Goal: Task Accomplishment & Management: Manage account settings

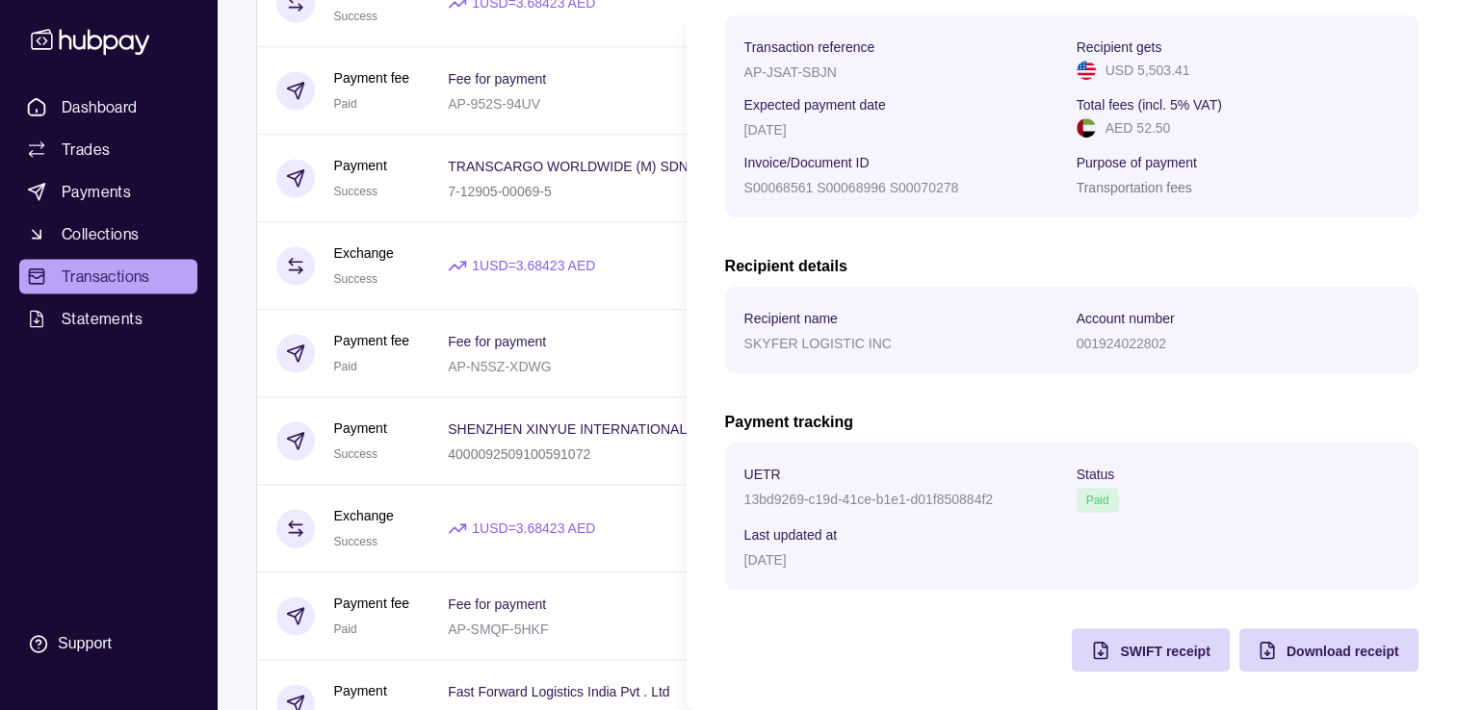
scroll to position [2888, 0]
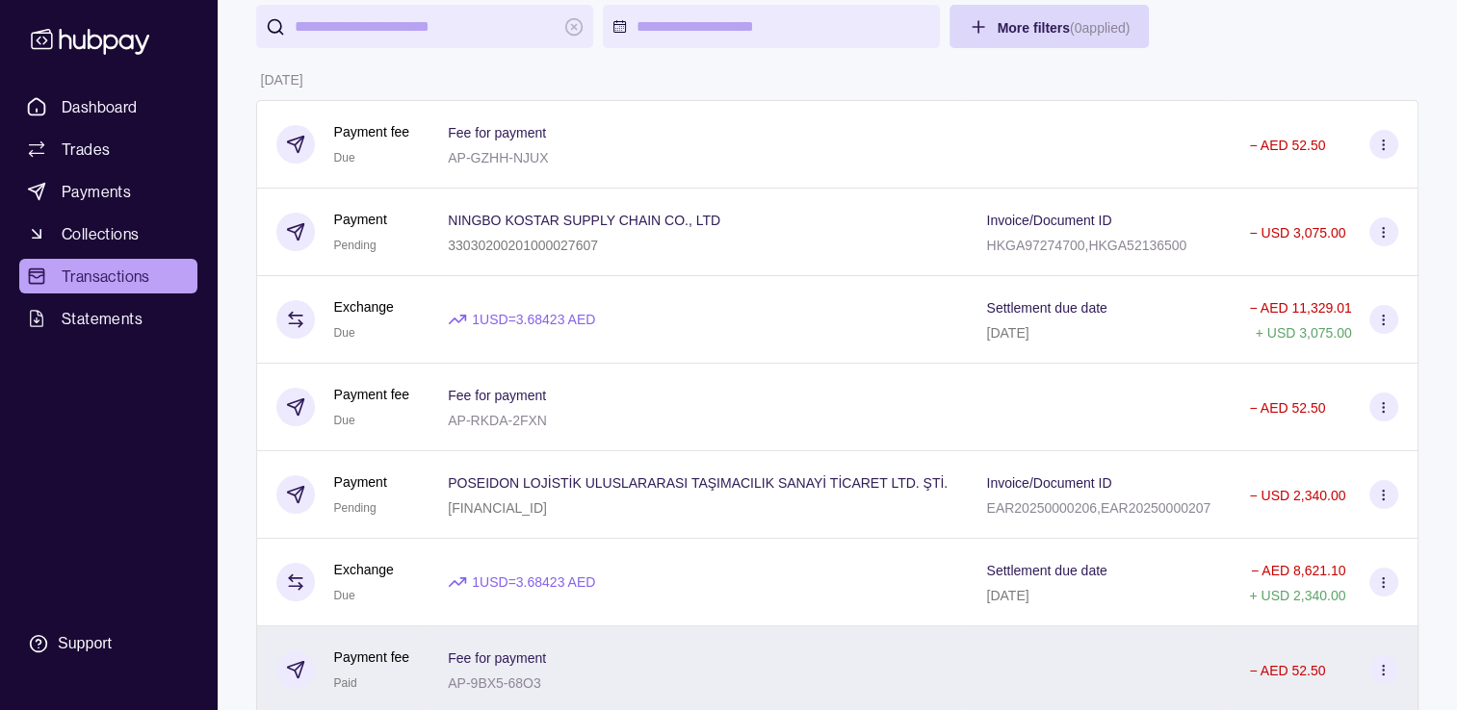
scroll to position [0, 0]
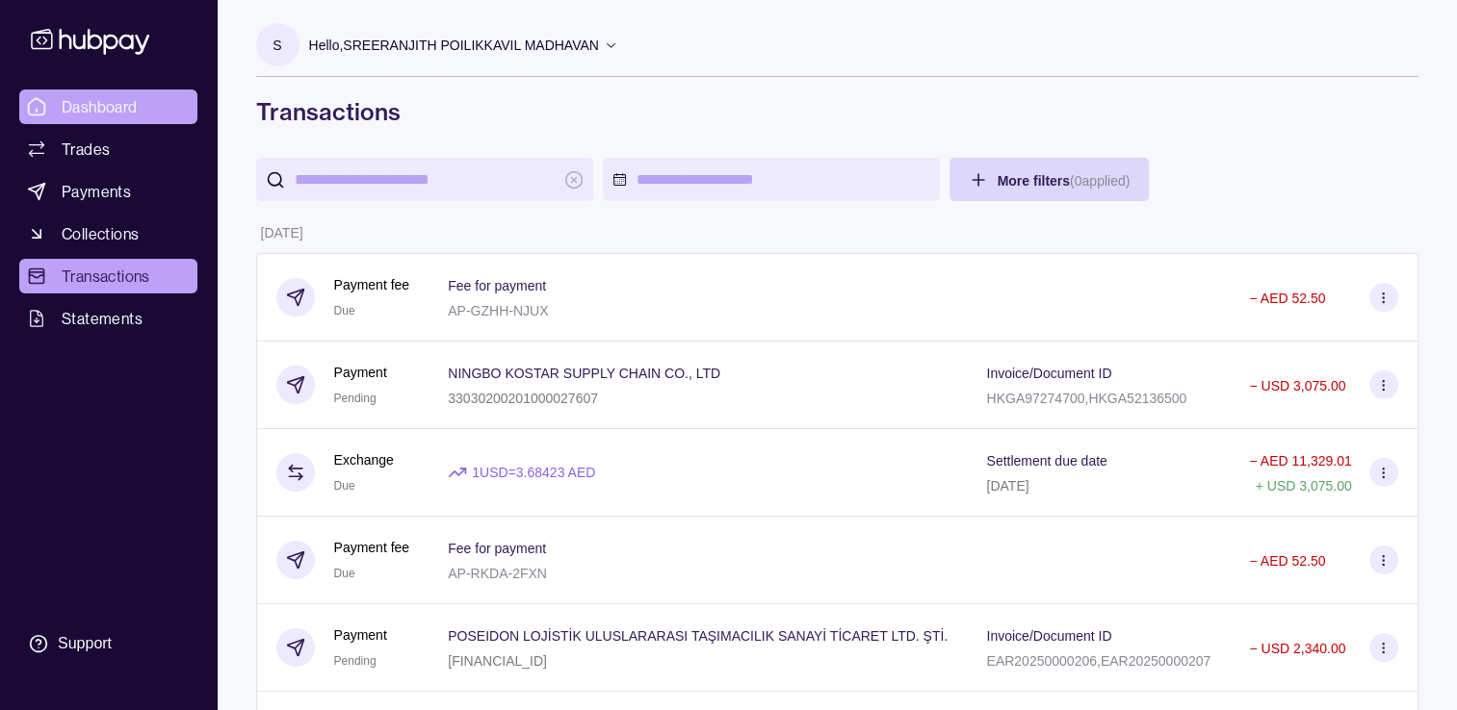
click at [72, 106] on span "Dashboard" at bounding box center [100, 106] width 76 height 23
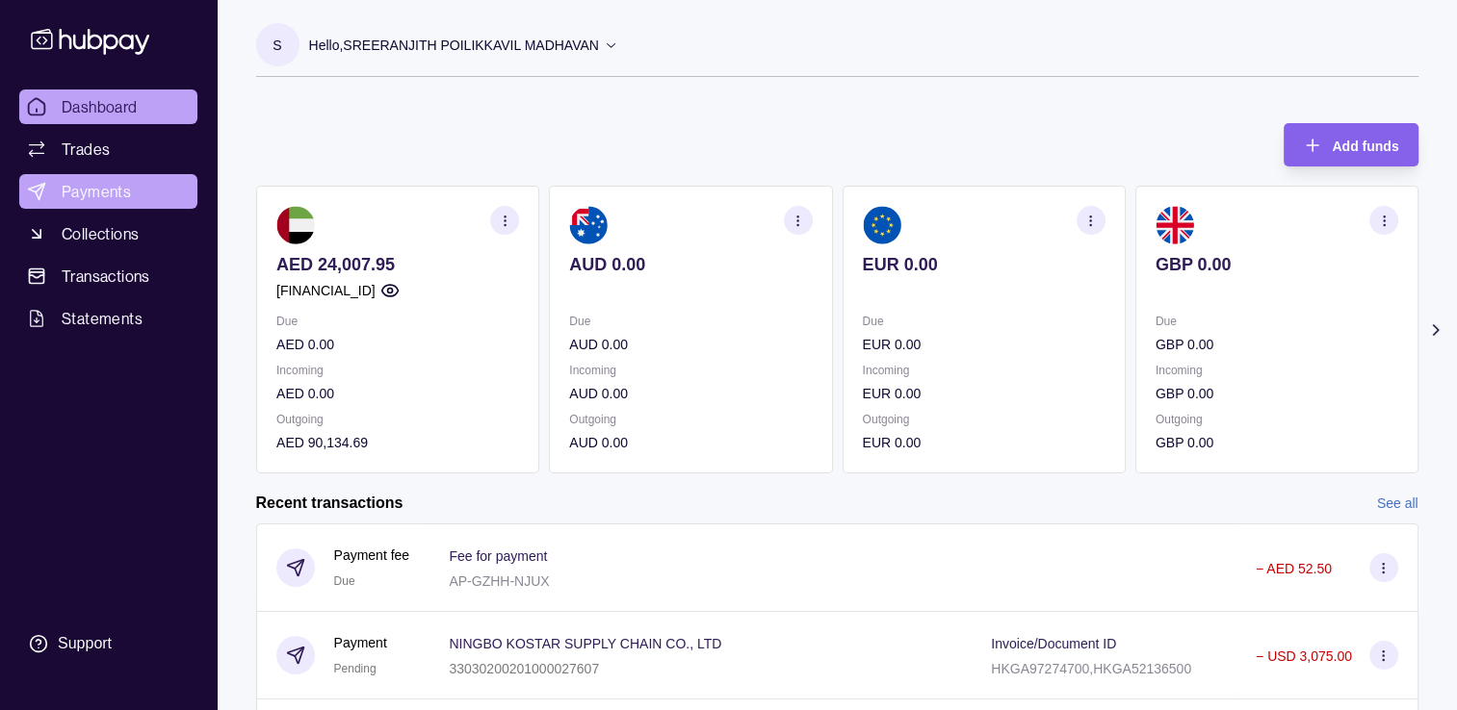
click at [82, 191] on span "Payments" at bounding box center [96, 191] width 69 height 23
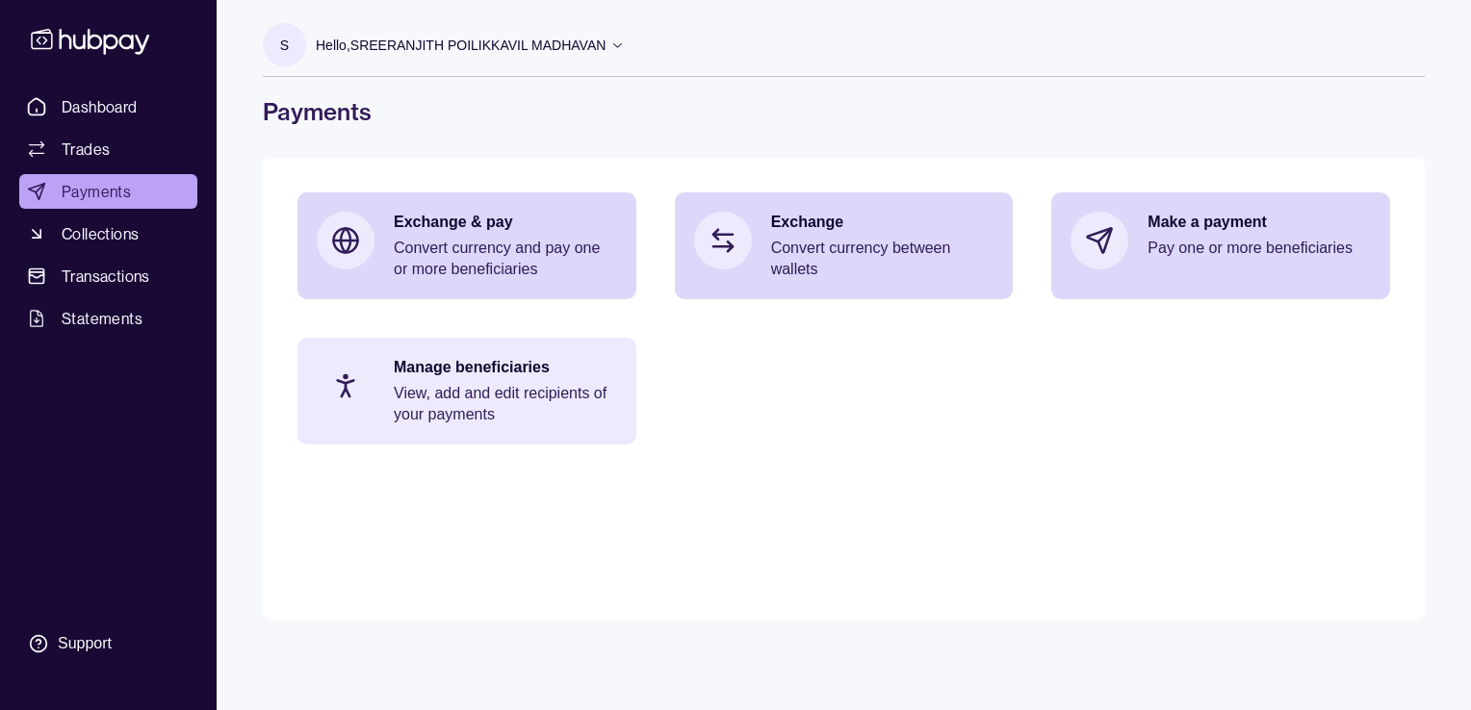
click at [433, 379] on div "Manage beneficiaries View, add and edit recipients of your payments" at bounding box center [505, 391] width 223 height 68
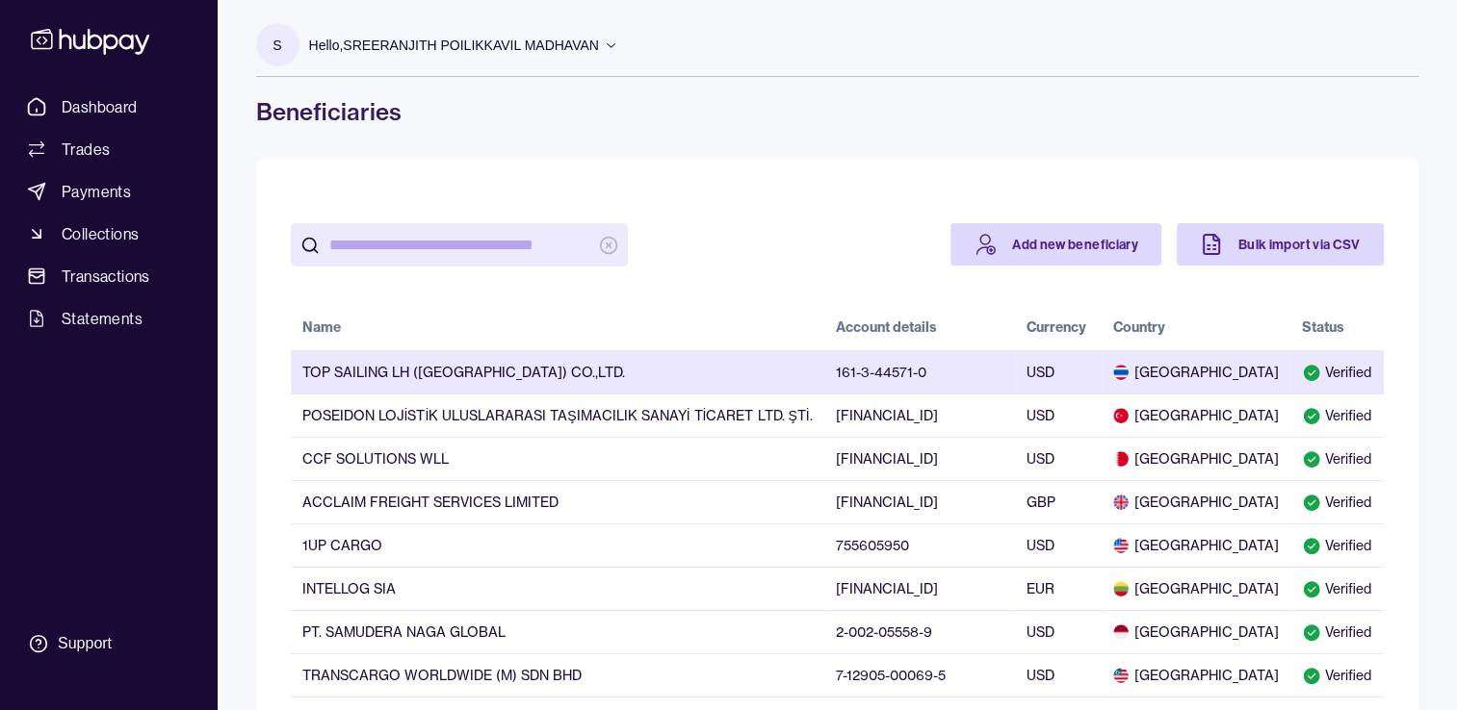
click at [448, 370] on td "TOP SAILING LH ([GEOGRAPHIC_DATA]) CO.,LTD." at bounding box center [557, 371] width 533 height 43
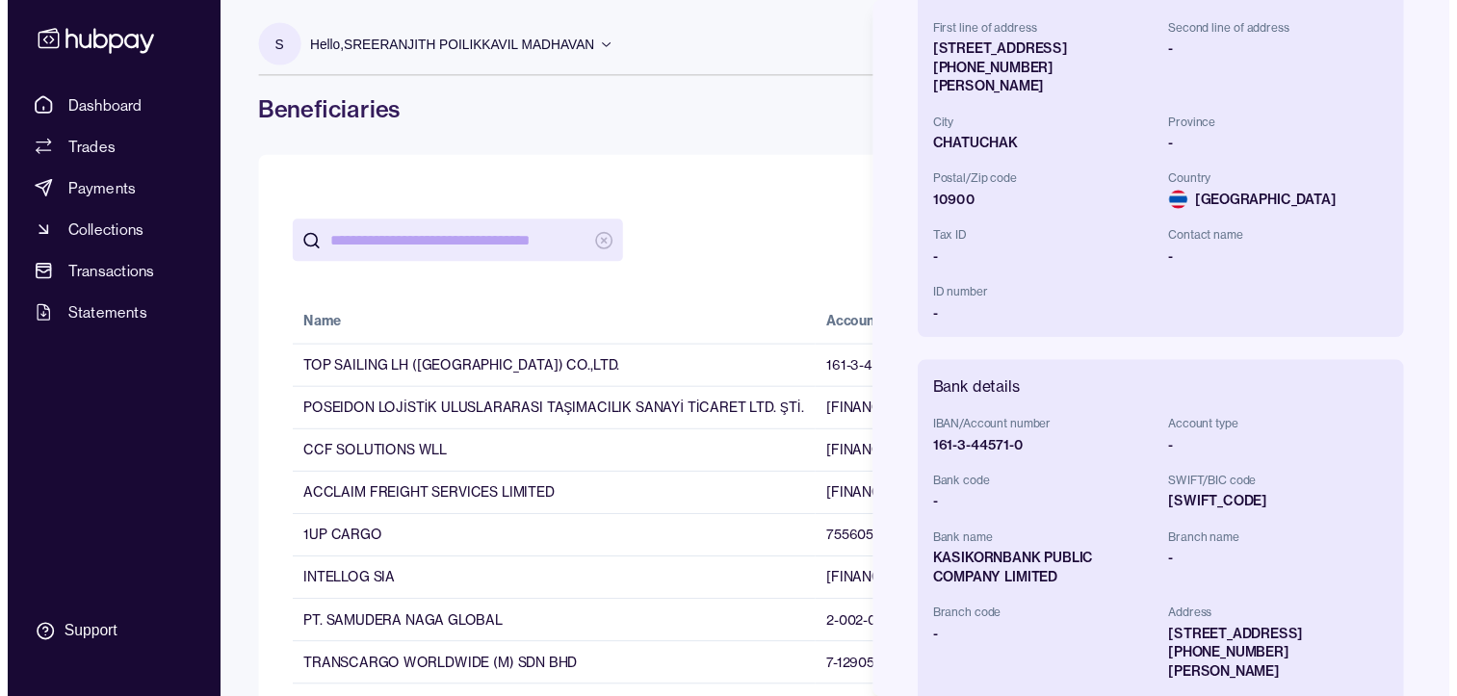
scroll to position [578, 0]
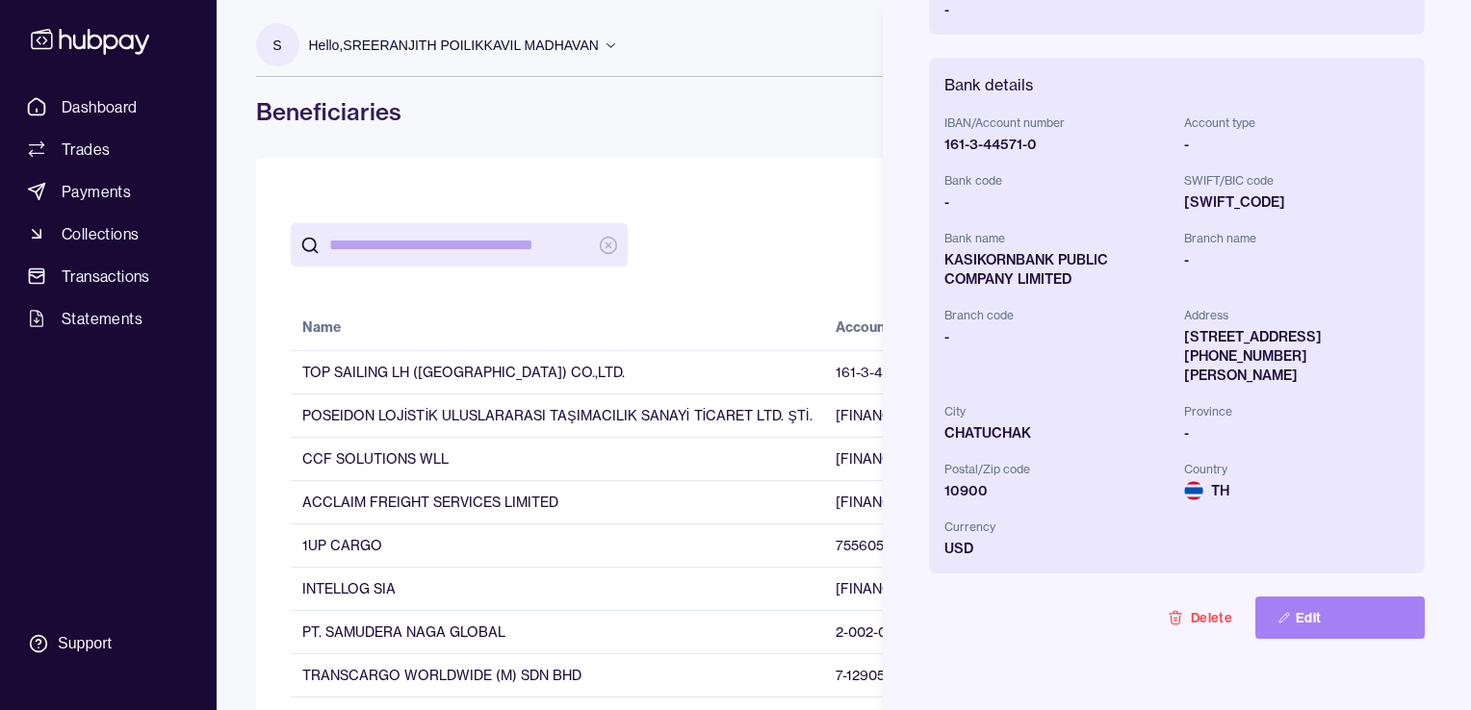
click at [1255, 597] on button "Edit" at bounding box center [1339, 618] width 169 height 42
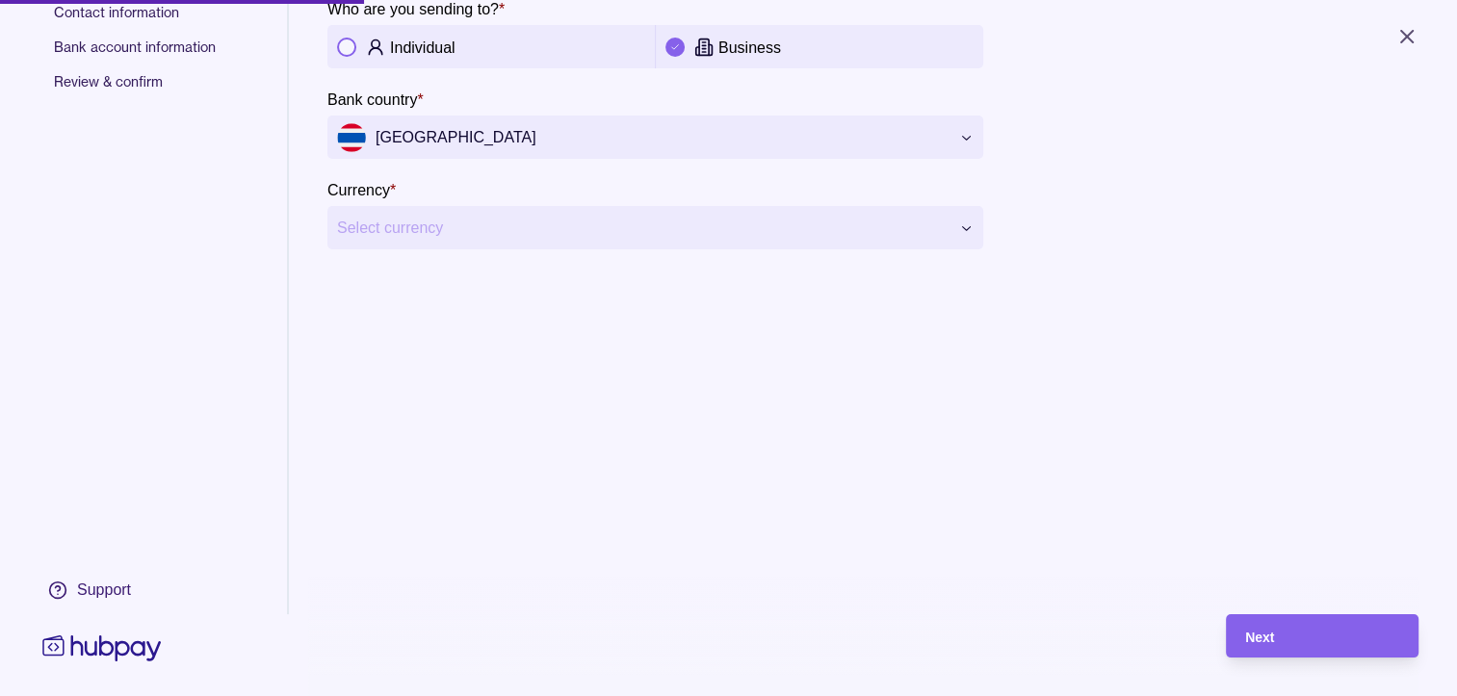
scroll to position [150, 0]
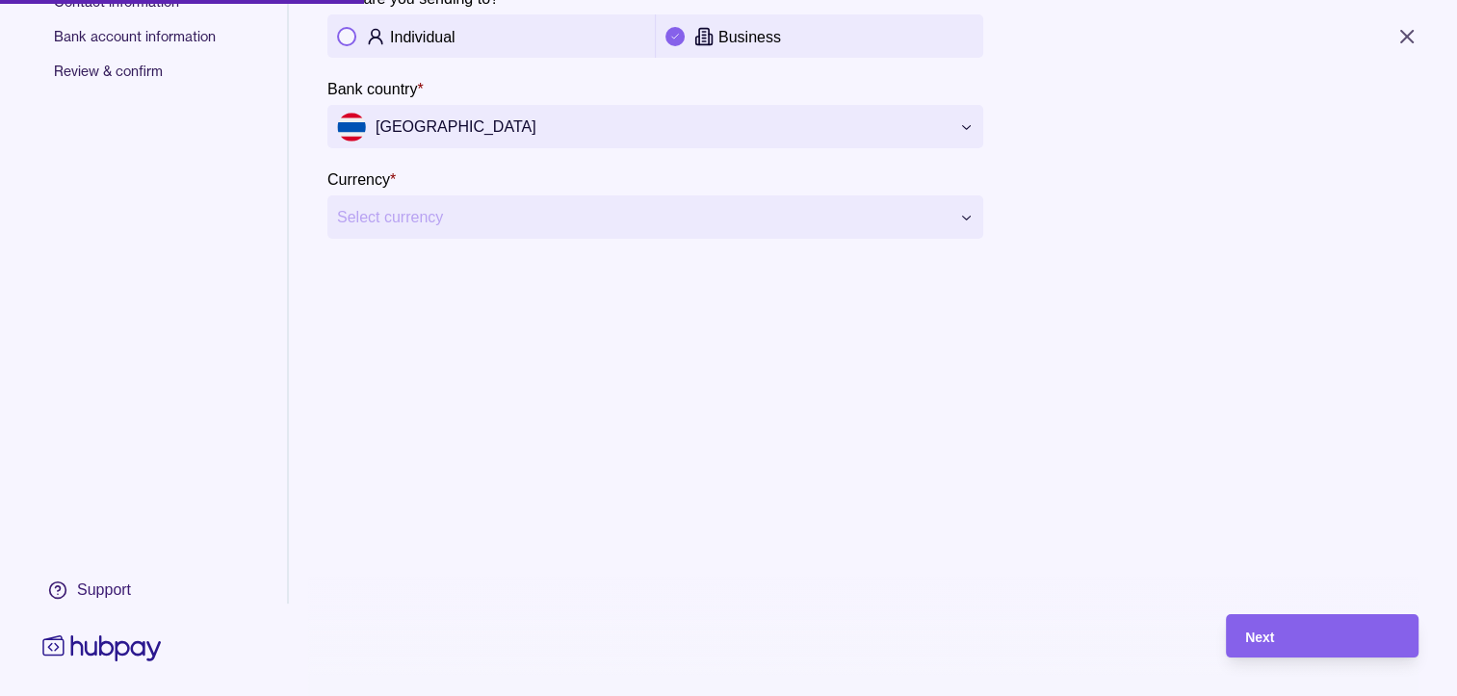
click at [963, 216] on html "**********" at bounding box center [728, 348] width 1457 height 696
click at [1281, 635] on div "Next" at bounding box center [1307, 635] width 183 height 43
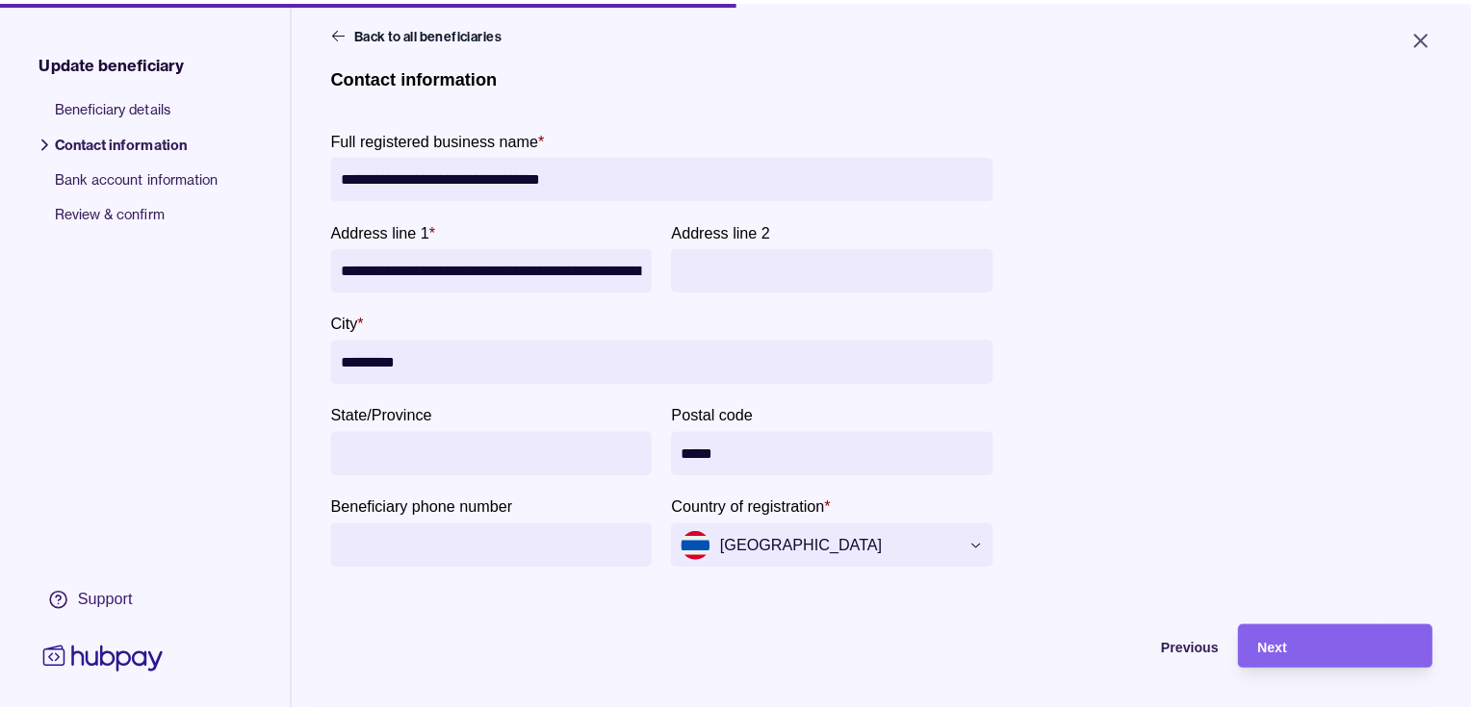
scroll to position [0, 0]
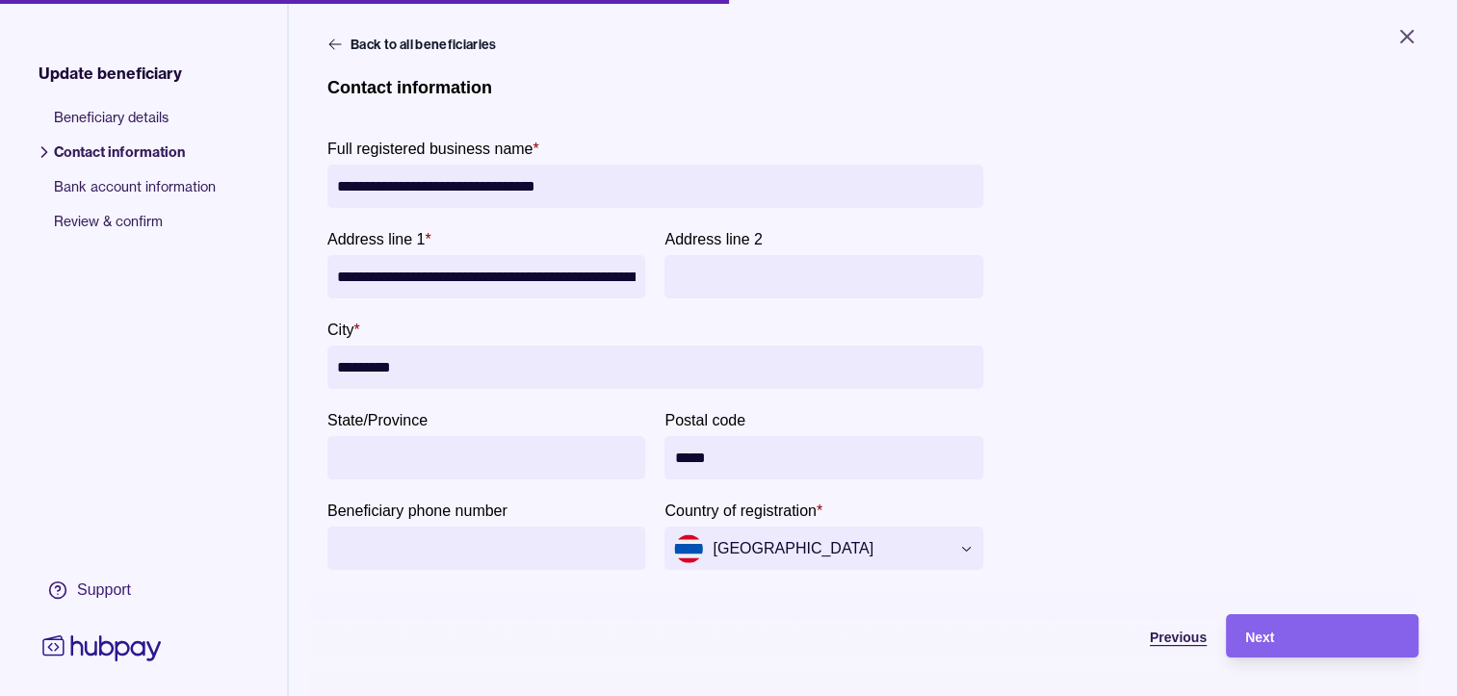
click at [1175, 658] on div "Previous" at bounding box center [1095, 635] width 221 height 43
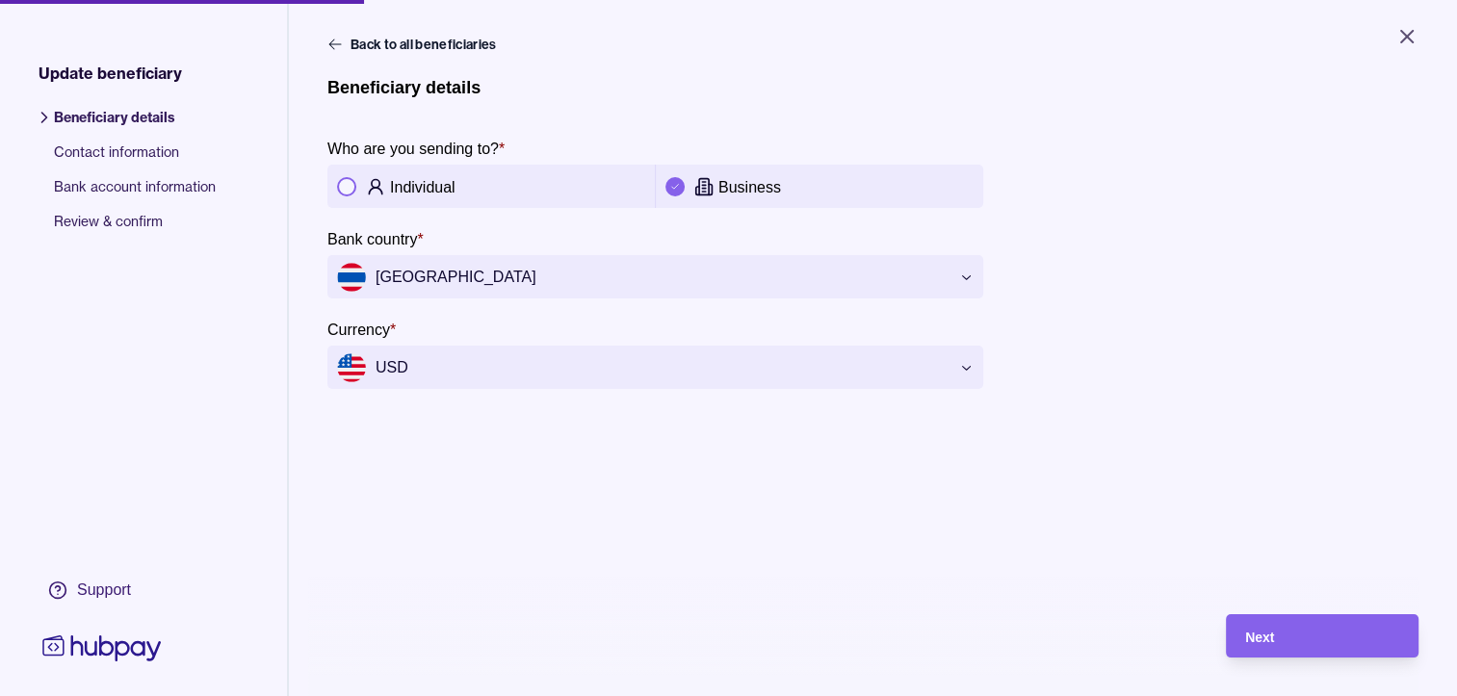
click at [117, 223] on span "Review & confirm" at bounding box center [135, 229] width 162 height 35
click at [178, 220] on span "Review & confirm" at bounding box center [135, 229] width 162 height 35
click at [331, 37] on icon at bounding box center [334, 44] width 15 height 15
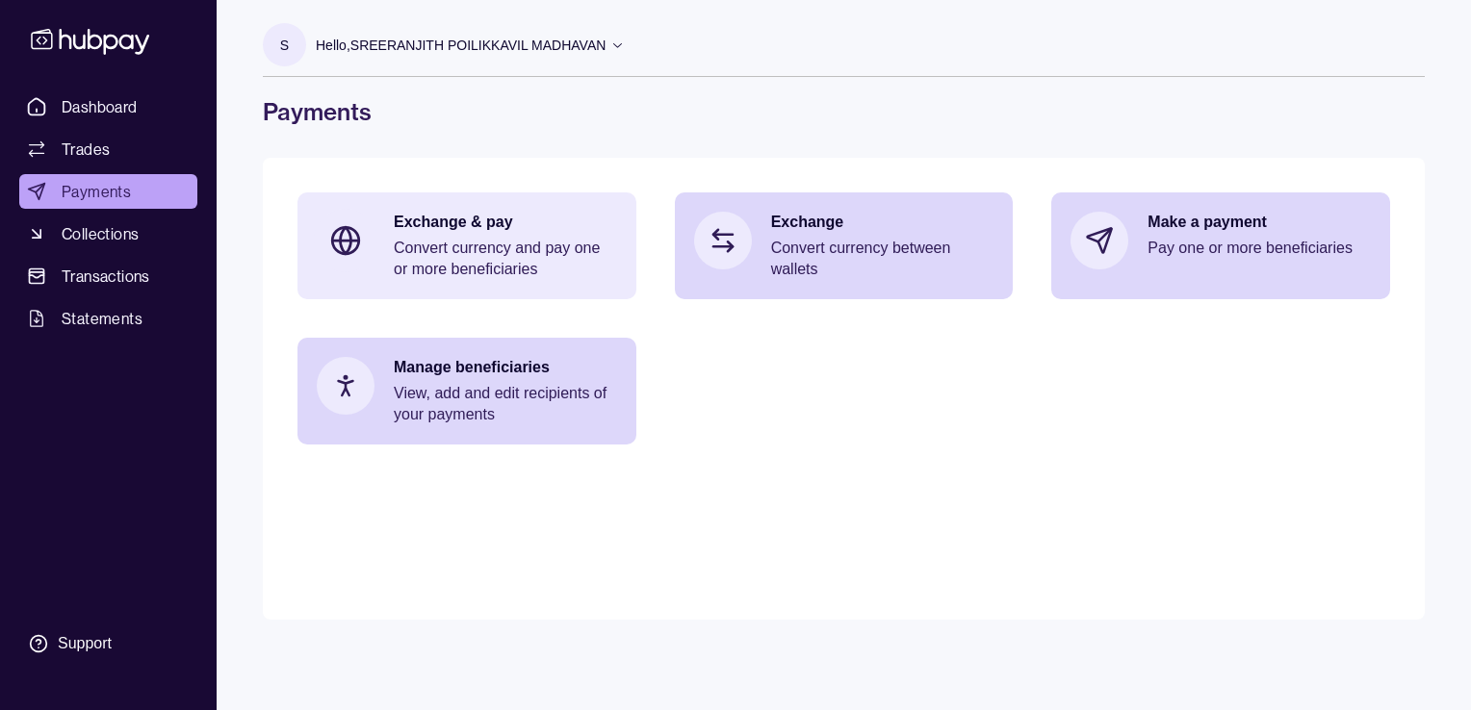
click at [402, 247] on p "Convert currency and pay one or more beneficiaries" at bounding box center [505, 259] width 223 height 42
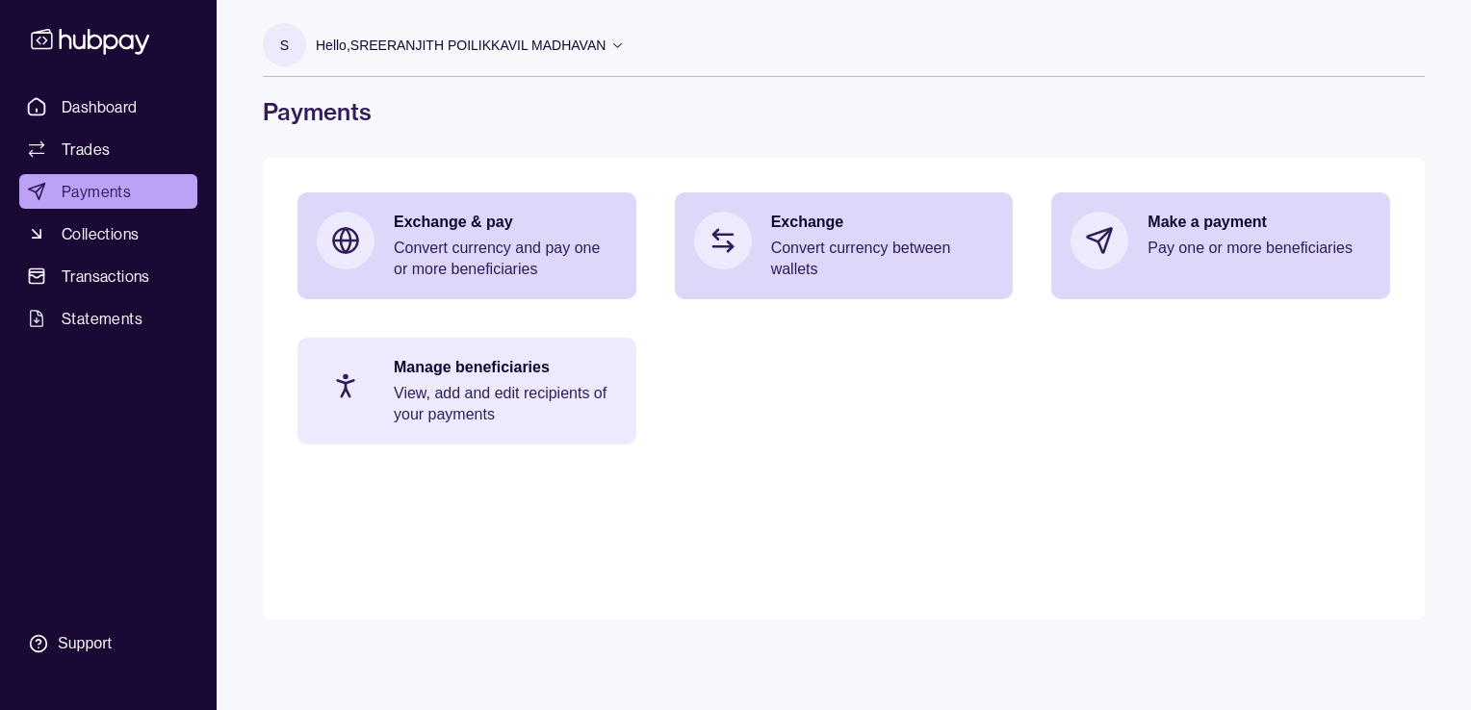
click at [393, 396] on div "Manage beneficiaries View, add and edit recipients of your payments" at bounding box center [466, 391] width 339 height 107
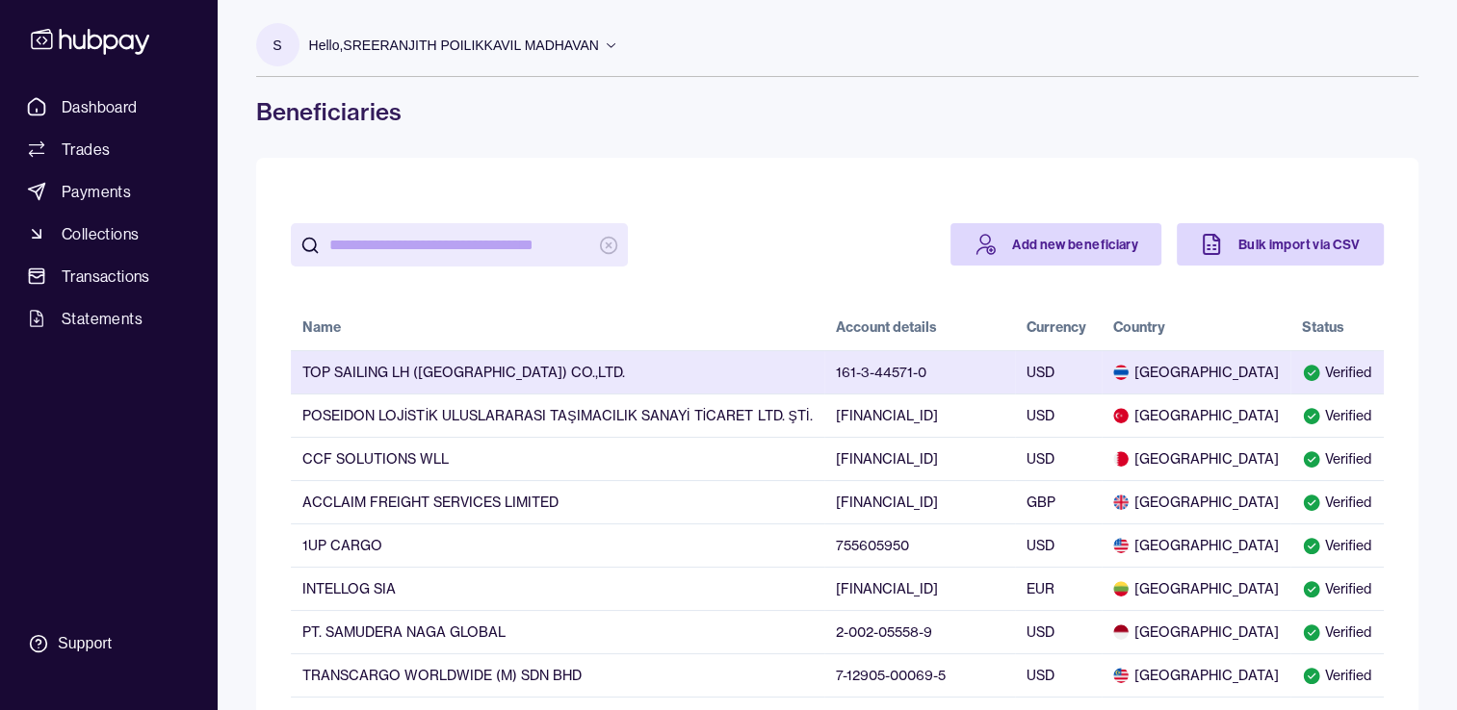
click at [595, 372] on td "TOP SAILING LH ([GEOGRAPHIC_DATA]) CO.,LTD." at bounding box center [557, 371] width 533 height 43
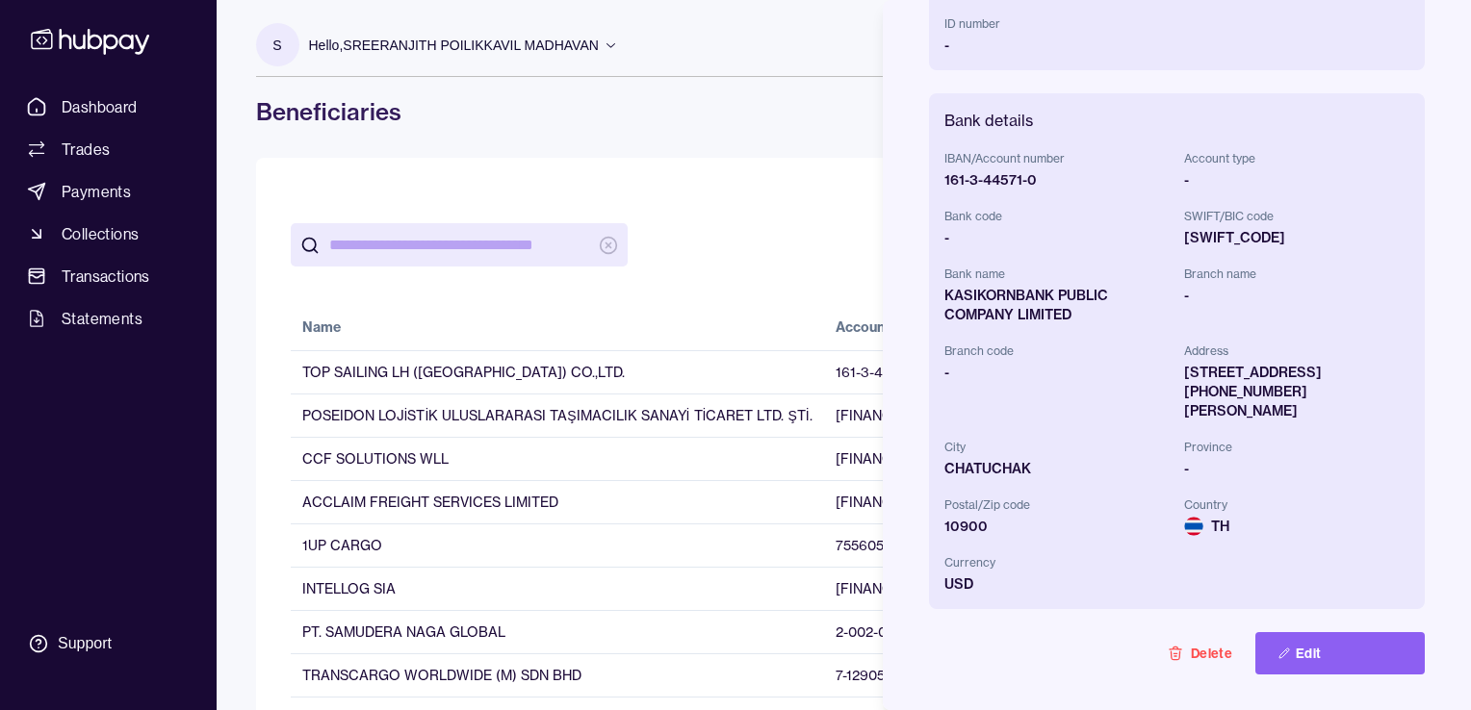
scroll to position [594, 0]
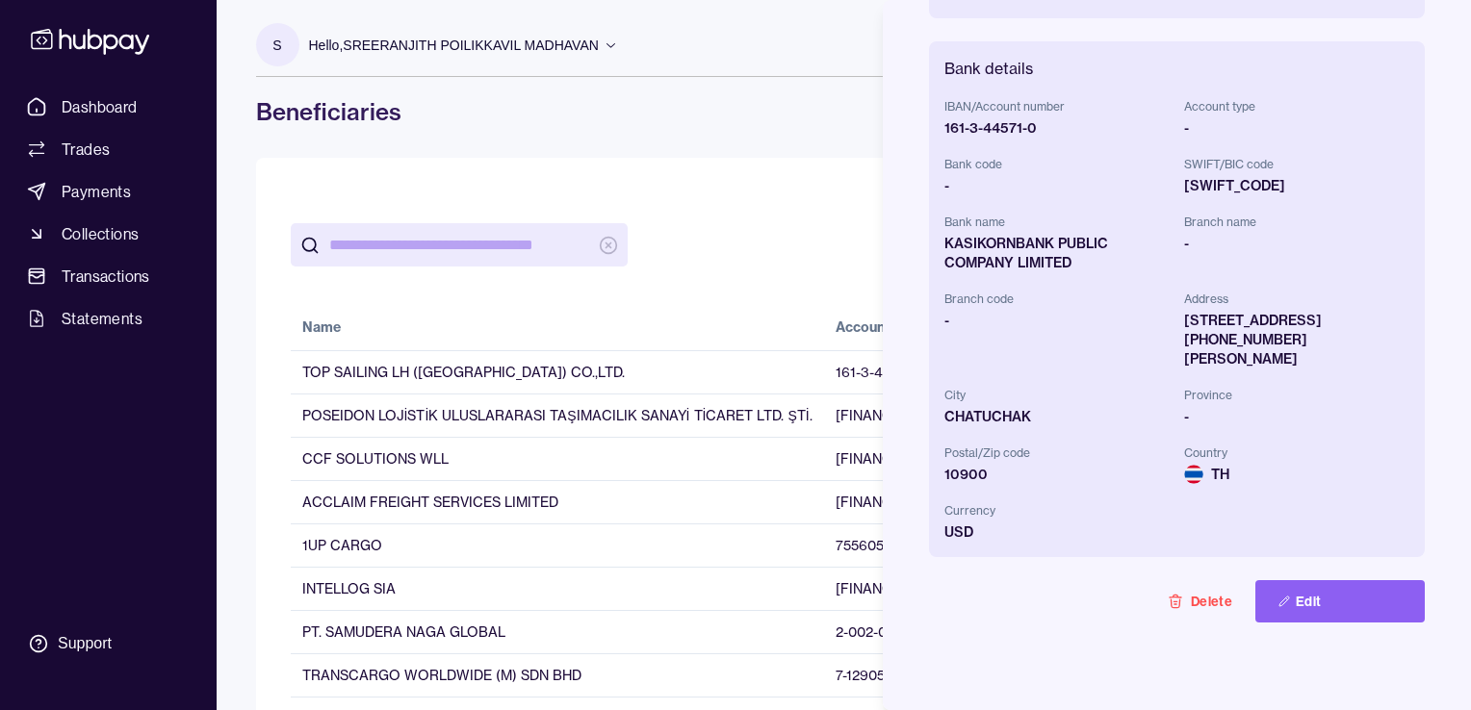
click at [1036, 352] on div "IBAN/Account number [FINANCIAL_ID] Account type - Bank code - SWIFT/BIC code [S…" at bounding box center [1176, 318] width 465 height 447
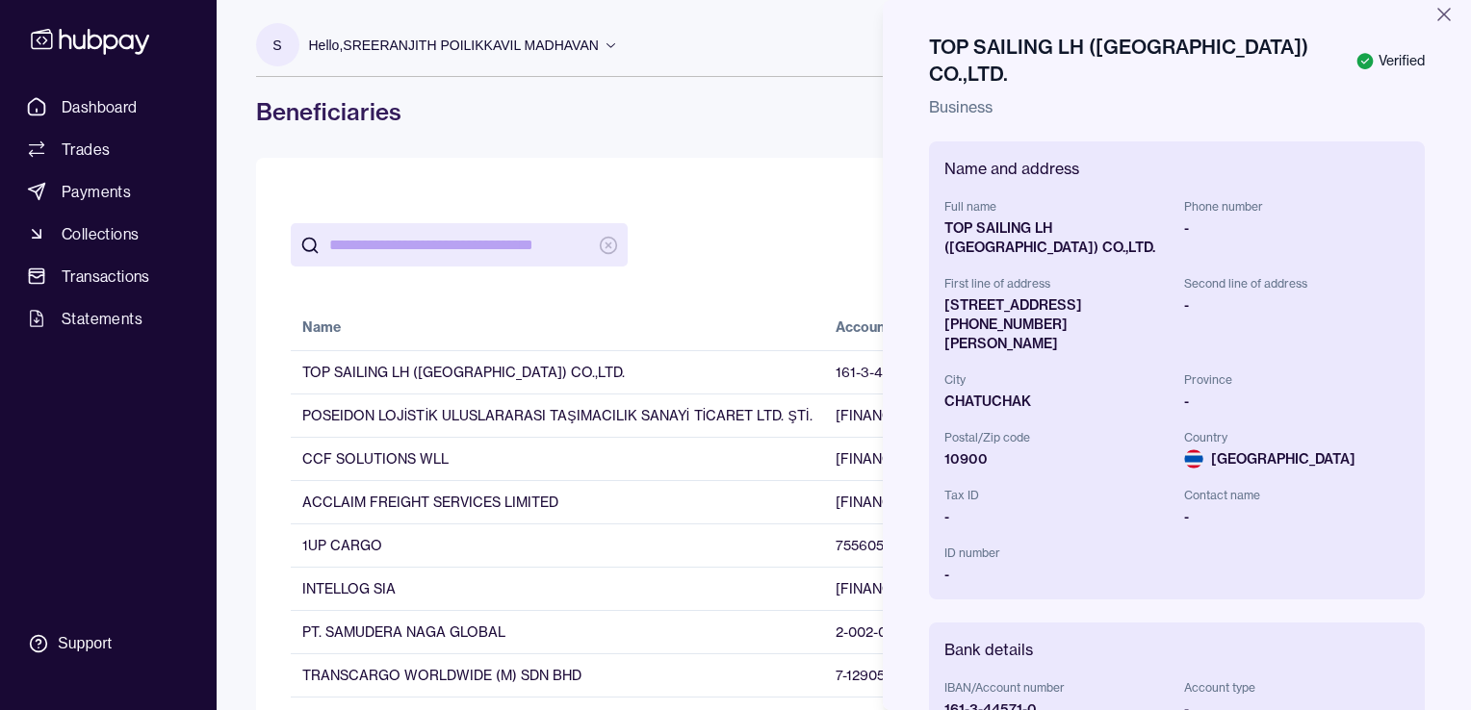
scroll to position [0, 0]
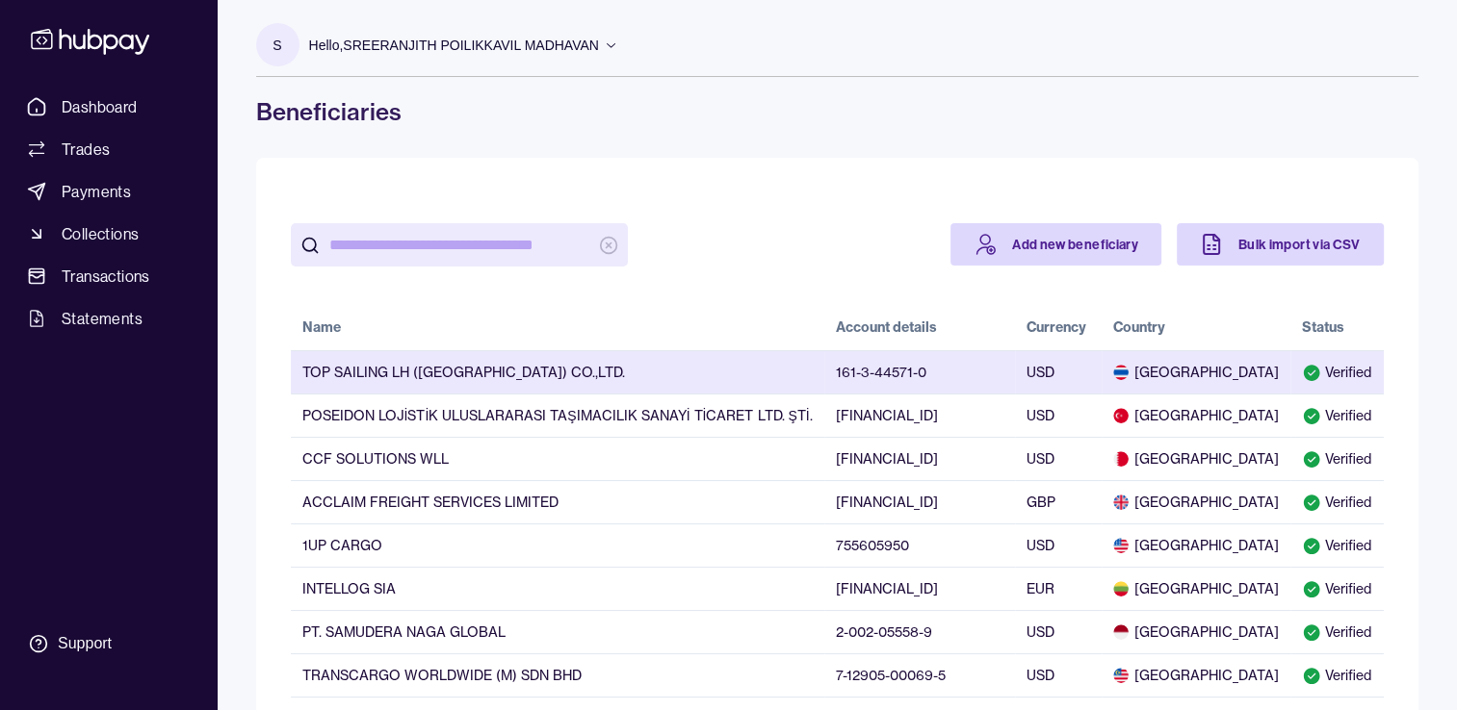
click at [720, 367] on td "TOP SAILING LH ([GEOGRAPHIC_DATA]) CO.,LTD." at bounding box center [557, 371] width 533 height 43
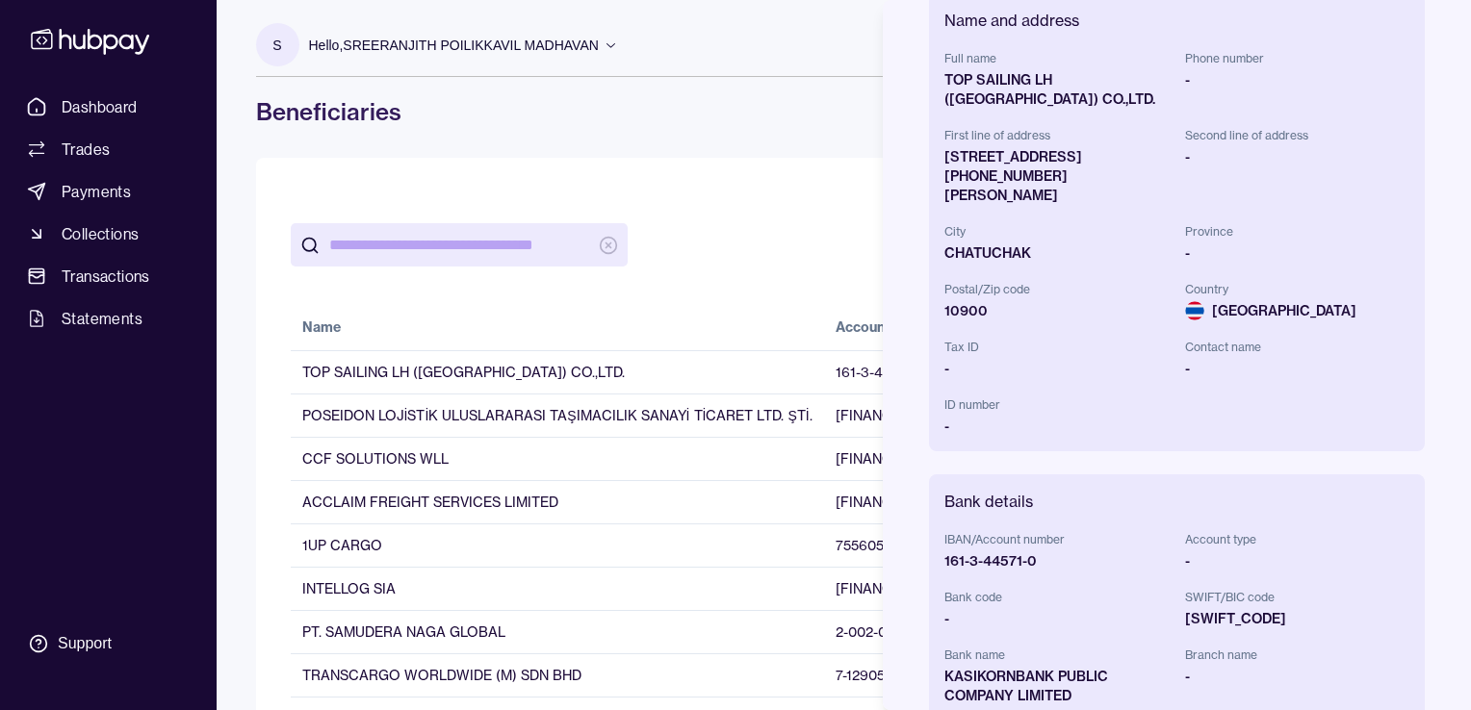
scroll to position [193, 0]
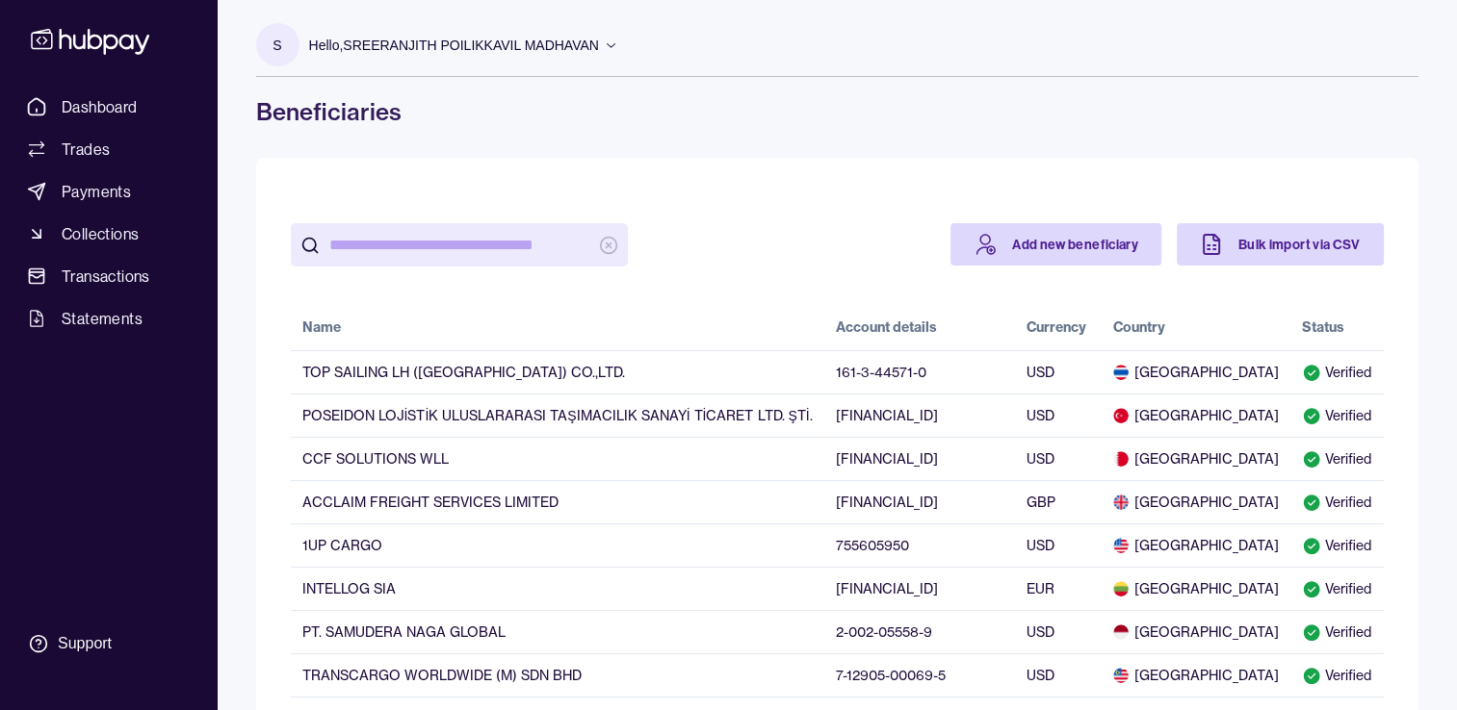
click at [602, 377] on td "TOP SAILING LH ([GEOGRAPHIC_DATA]) CO.,LTD." at bounding box center [557, 371] width 533 height 43
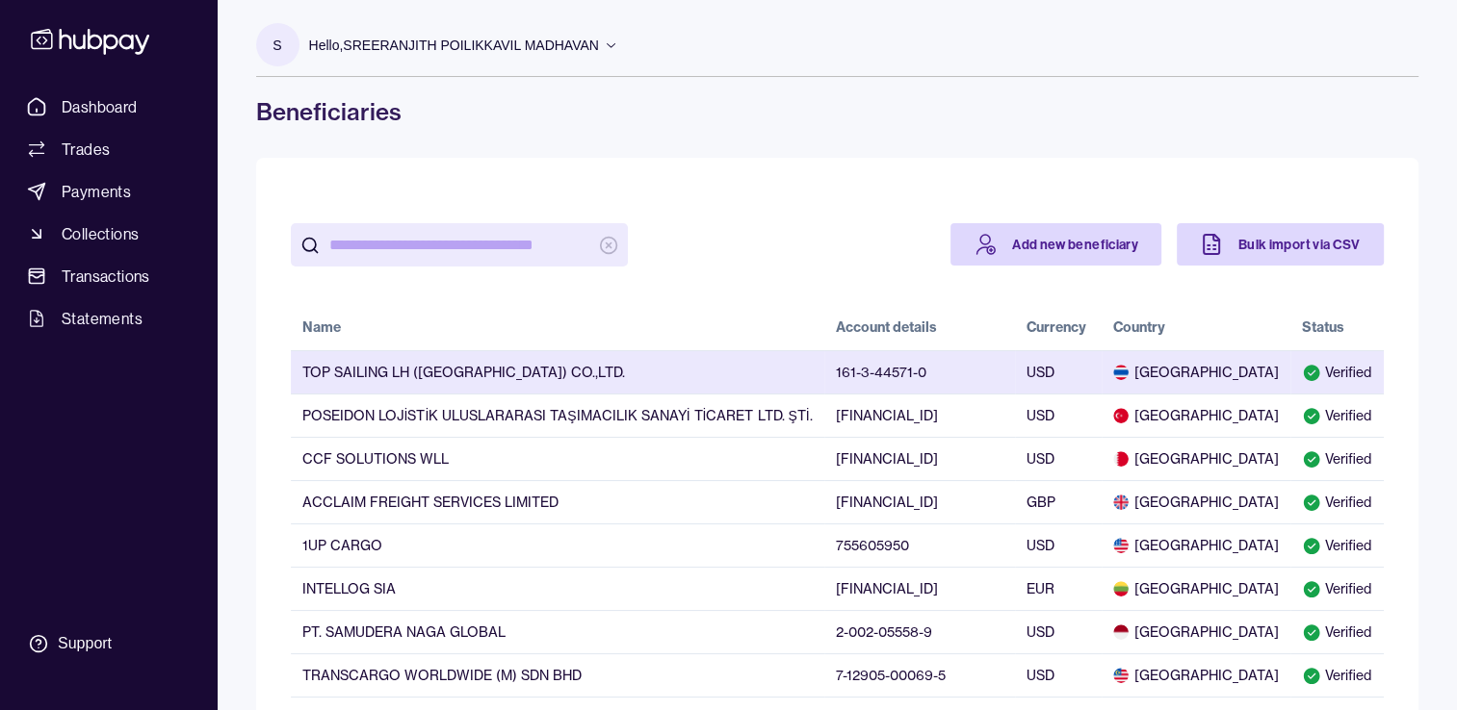
click at [1101, 367] on td "USD" at bounding box center [1058, 371] width 87 height 43
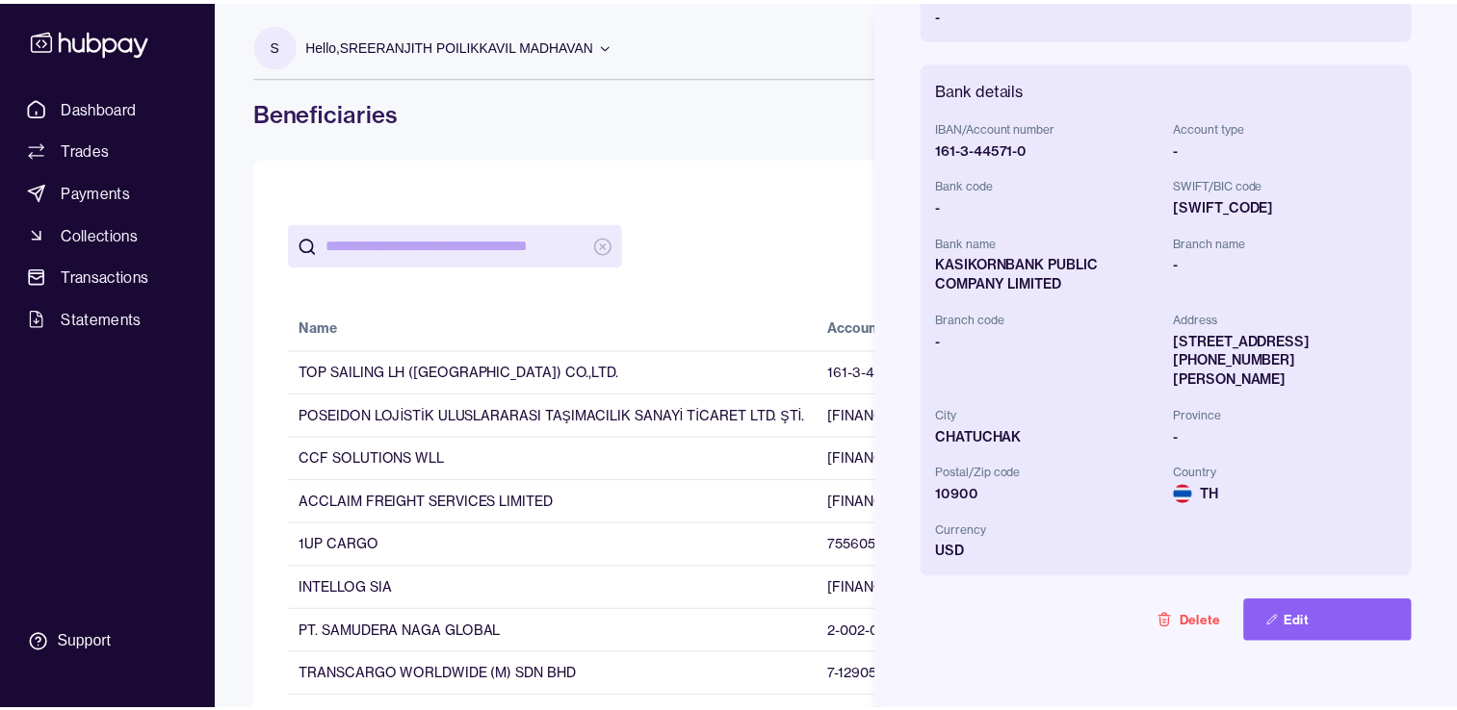
scroll to position [578, 0]
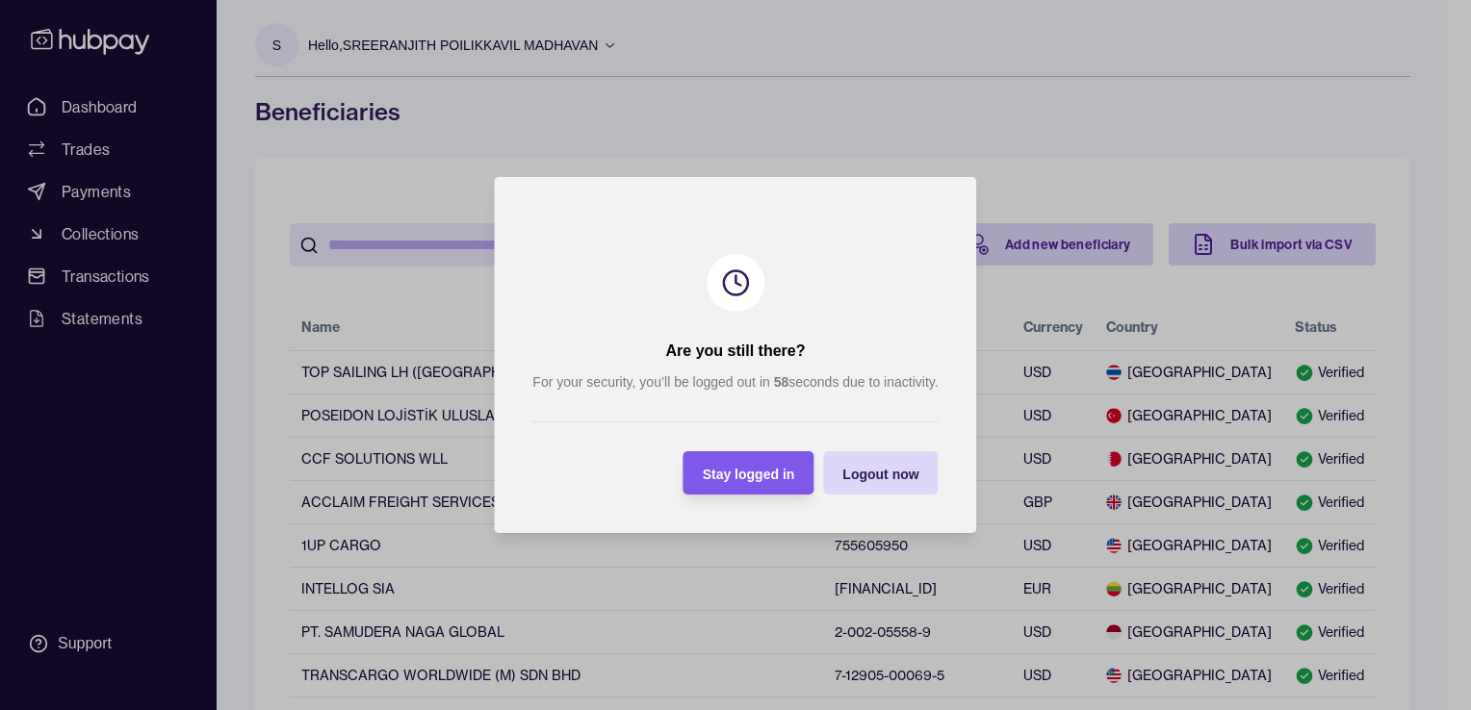
click at [747, 474] on span "Stay logged in" at bounding box center [749, 474] width 92 height 15
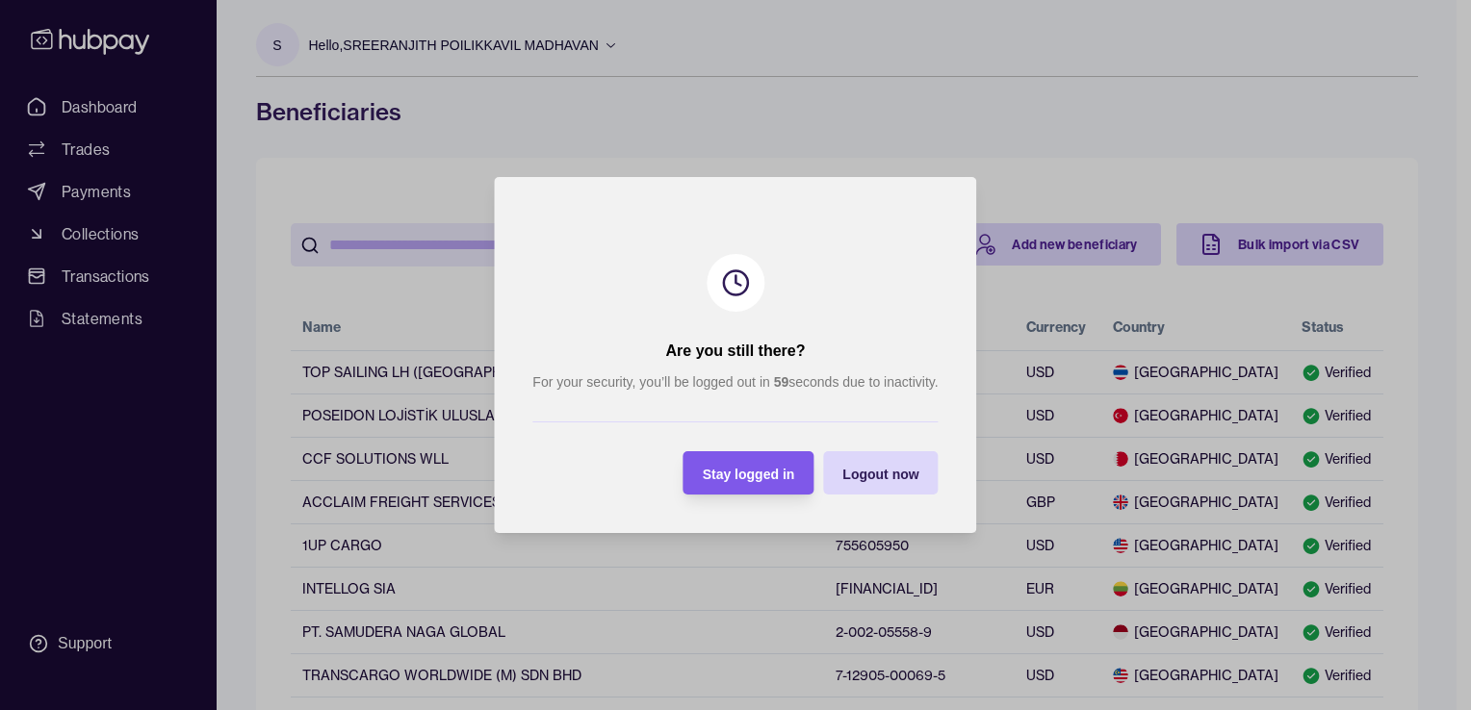
click at [737, 471] on span "Stay logged in" at bounding box center [749, 474] width 92 height 15
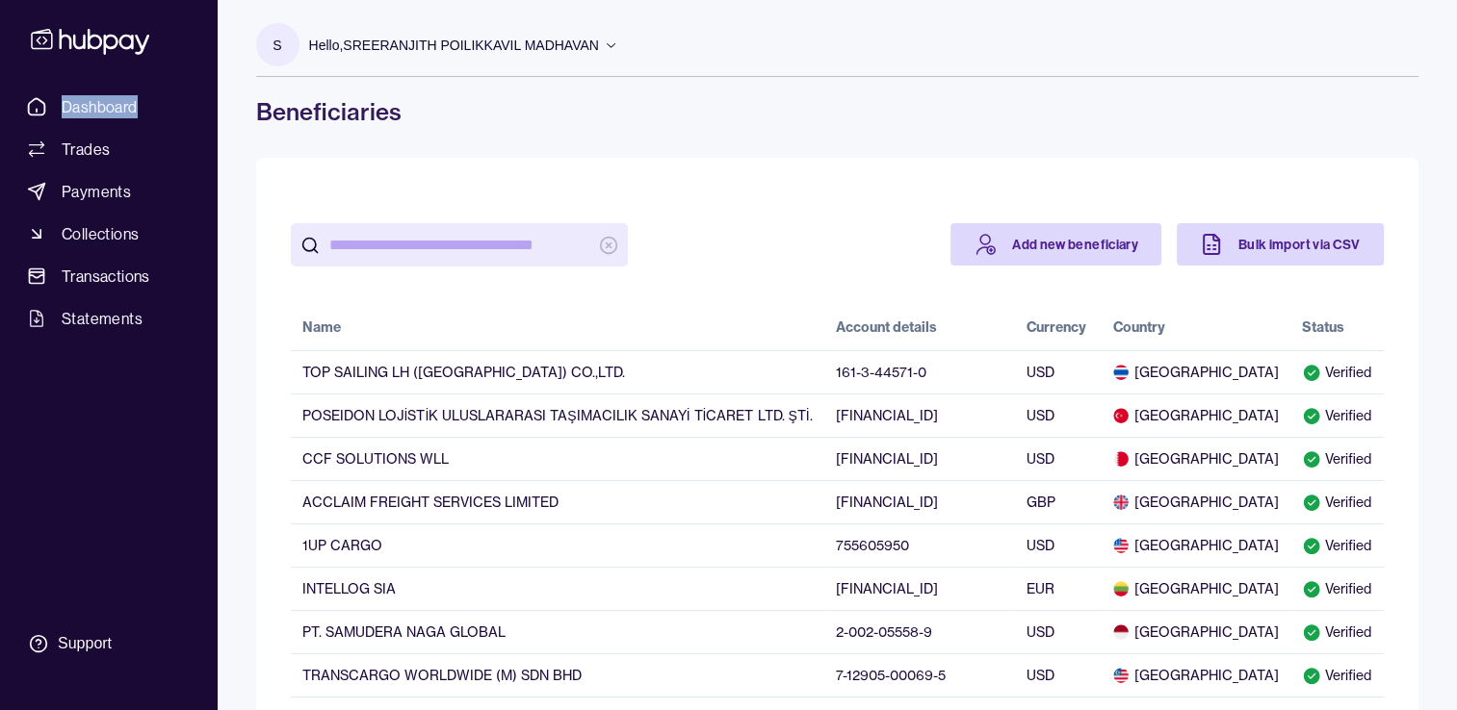
drag, startPoint x: 81, startPoint y: 113, endPoint x: 64, endPoint y: 106, distance: 18.6
